Goal: Information Seeking & Learning: Learn about a topic

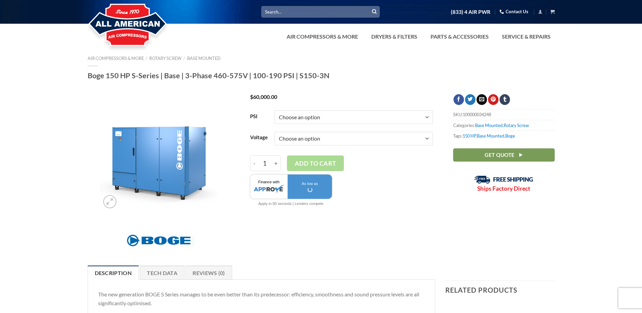
click at [422, 116] on select "Choose an option 100 125 150 190" at bounding box center [353, 117] width 158 height 14
click at [274, 110] on select "Choose an option 100 125 150 190" at bounding box center [353, 117] width 158 height 14
select select "125"
click at [430, 136] on select "Choose an option 3/60/460V 3/60/575V" at bounding box center [353, 139] width 158 height 14
select select "3-60-460v"
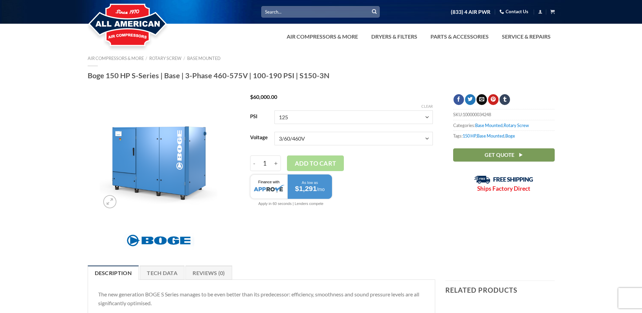
click at [274, 132] on select "Choose an option 3/60/460V 3/60/575V" at bounding box center [353, 139] width 158 height 14
select select "125"
select select "3-60-460v"
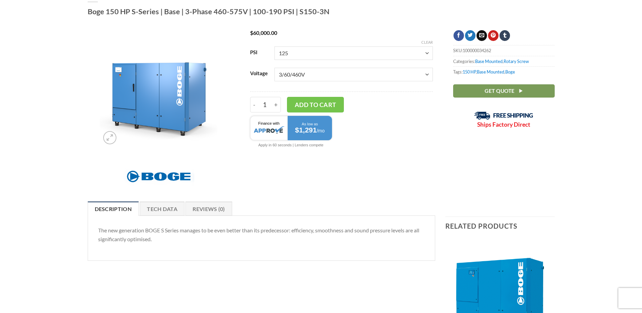
scroll to position [68, 0]
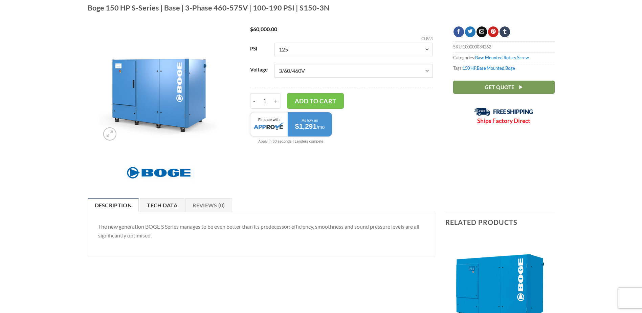
click at [177, 201] on link "Tech Data" at bounding box center [162, 205] width 45 height 14
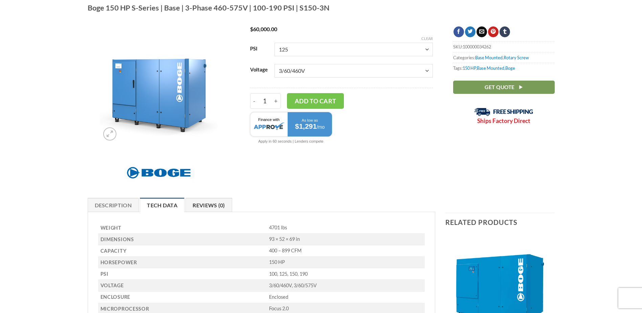
click at [218, 208] on link "Reviews (0)" at bounding box center [208, 205] width 47 height 14
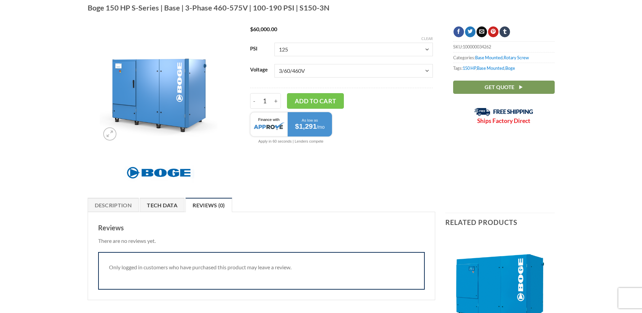
click at [179, 208] on link "Tech Data" at bounding box center [162, 205] width 45 height 14
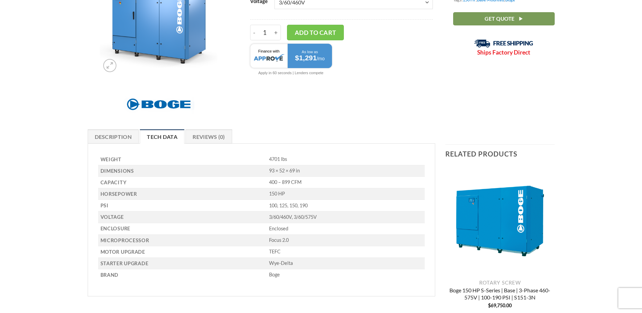
scroll to position [135, 0]
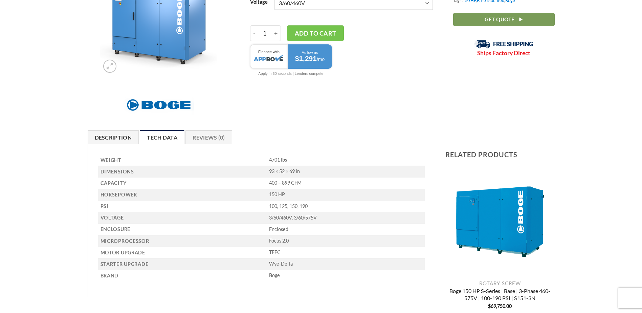
click at [109, 138] on link "Description" at bounding box center [113, 137] width 51 height 14
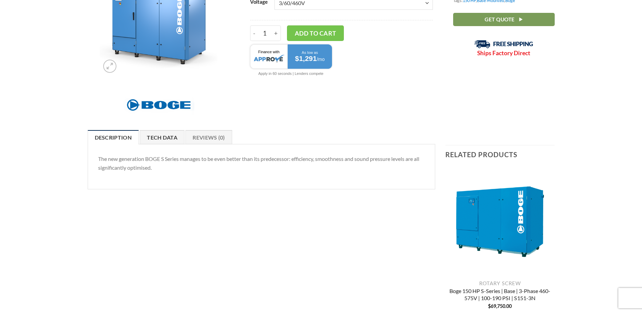
click at [164, 136] on link "Tech Data" at bounding box center [162, 137] width 45 height 14
